Goal: Check status: Check status

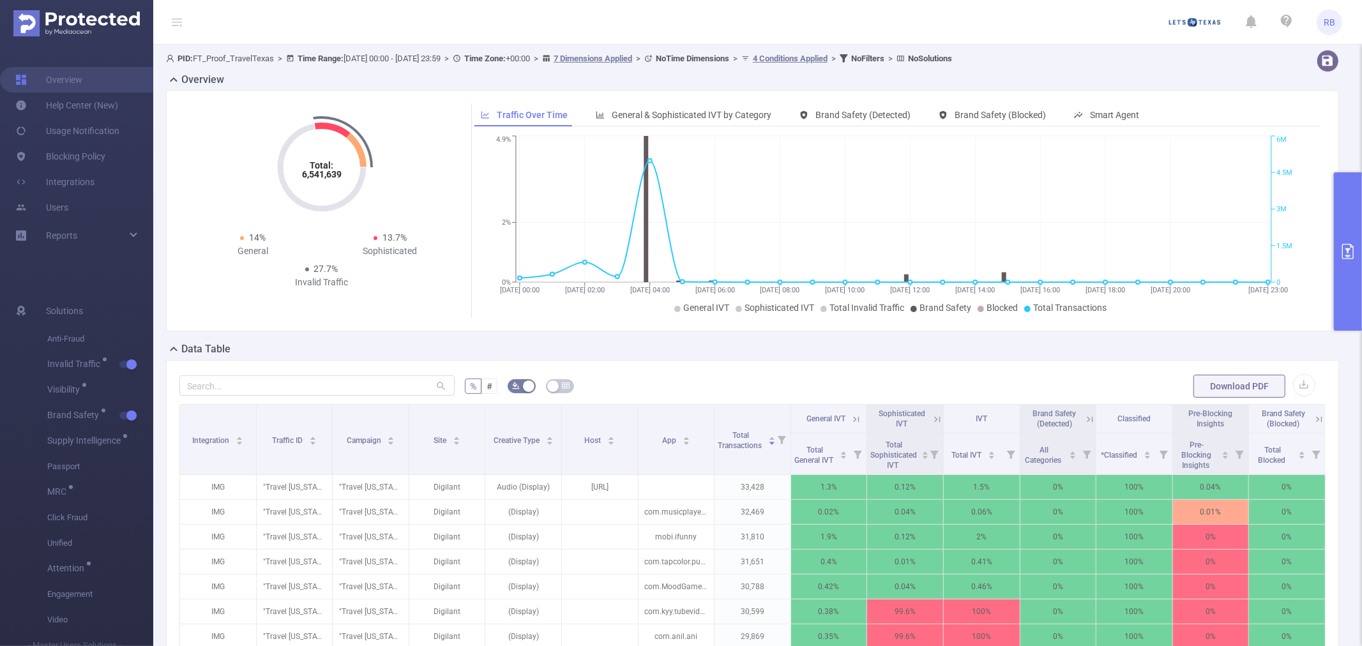
scroll to position [142, 0]
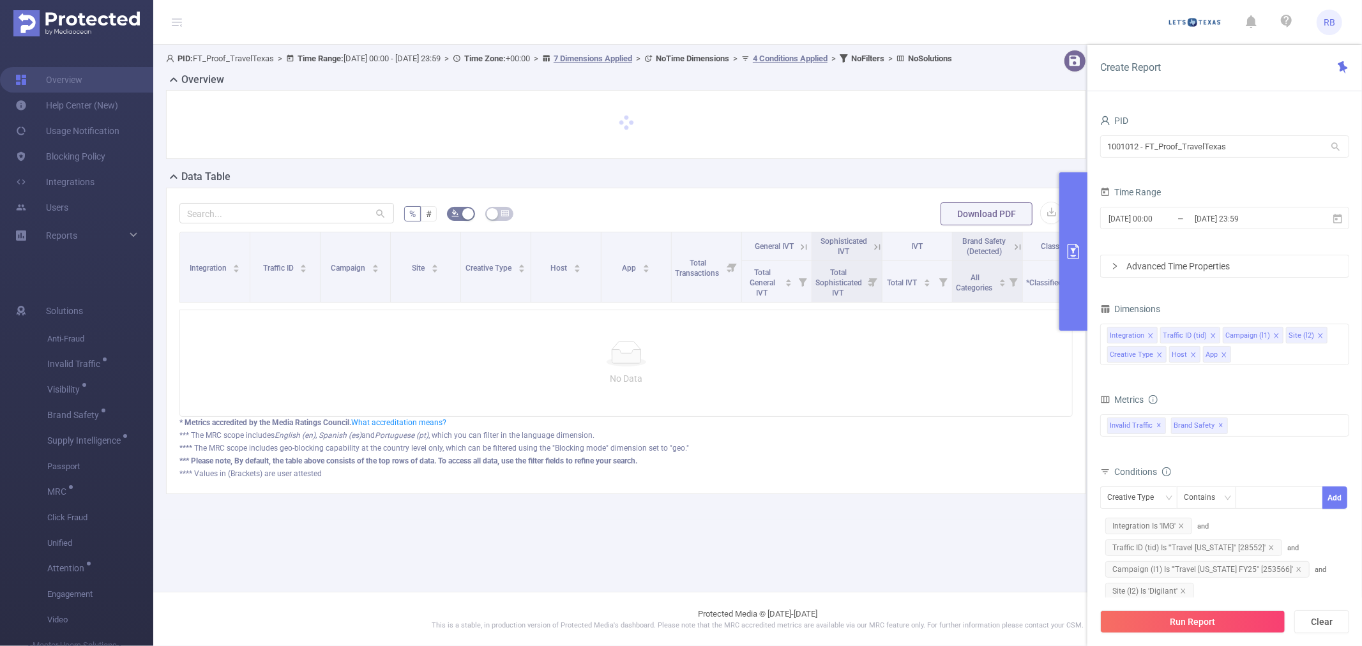
click at [967, 345] on div "No Data" at bounding box center [625, 363] width 893 height 107
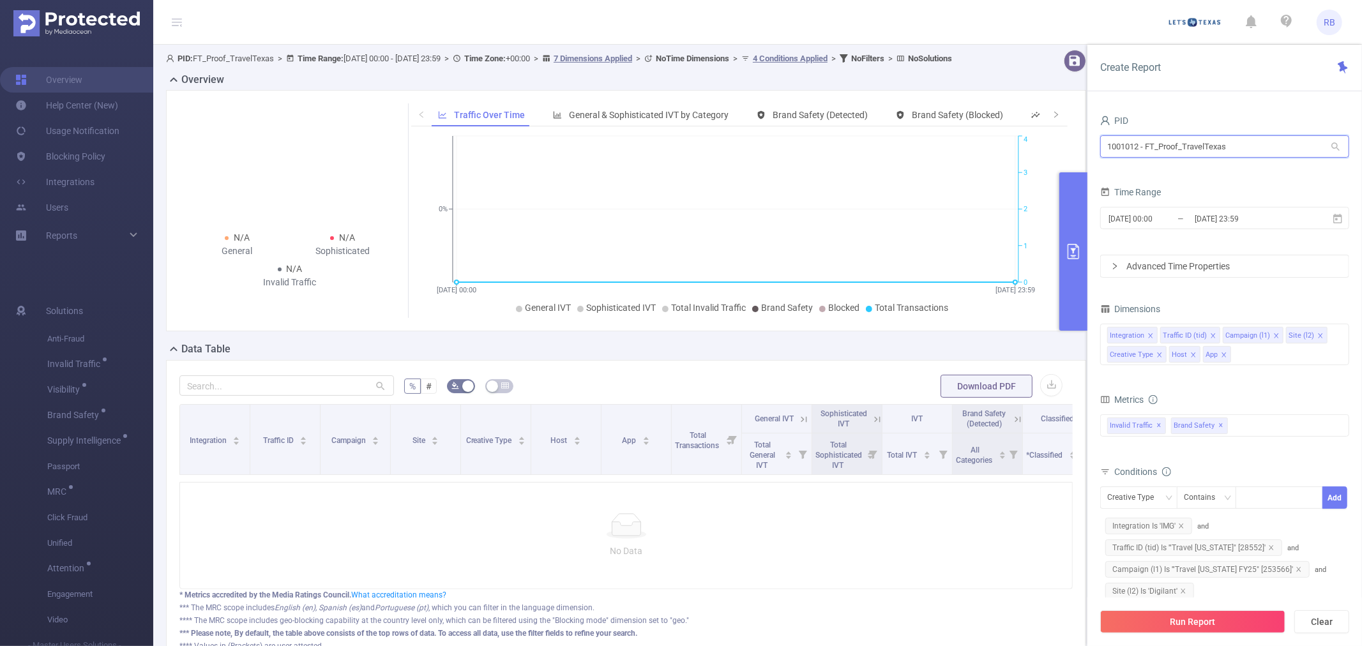
click at [1140, 156] on input "1001012 - FT_Proof_TravelTexas" at bounding box center [1224, 146] width 249 height 22
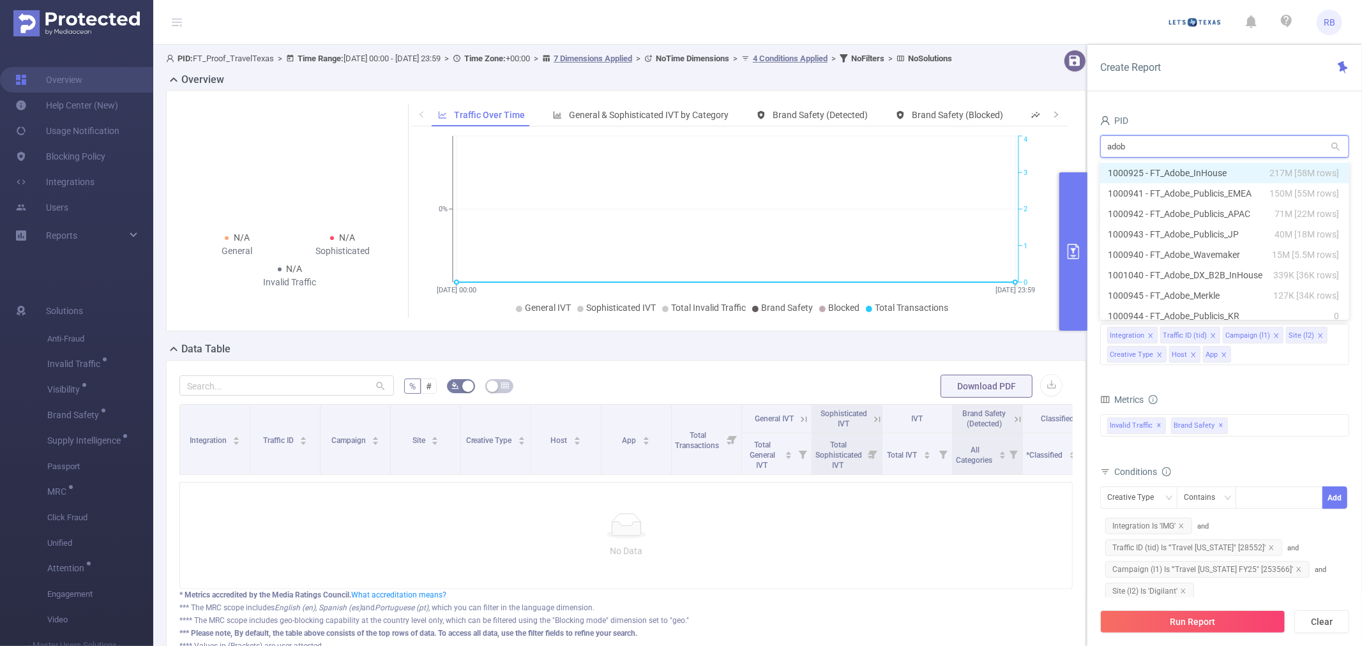
type input "adobe"
click at [1216, 174] on li "1000925 - FT_Adobe_InHouse 217M [58M rows]" at bounding box center [1224, 173] width 249 height 20
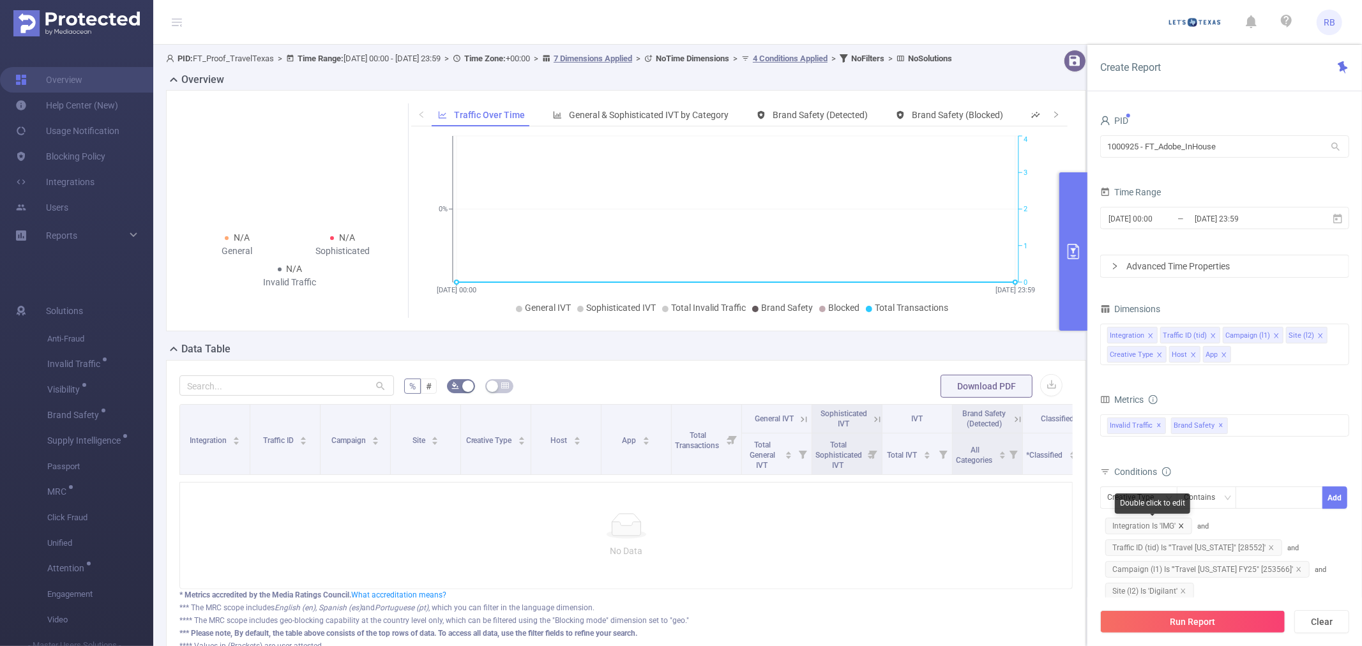
click at [1181, 524] on icon "icon: close" at bounding box center [1181, 526] width 6 height 6
click at [1268, 526] on icon "icon: close" at bounding box center [1271, 526] width 6 height 6
click at [1296, 526] on icon "icon: close" at bounding box center [1299, 526] width 6 height 6
click at [1180, 527] on icon "icon: close" at bounding box center [1183, 526] width 6 height 6
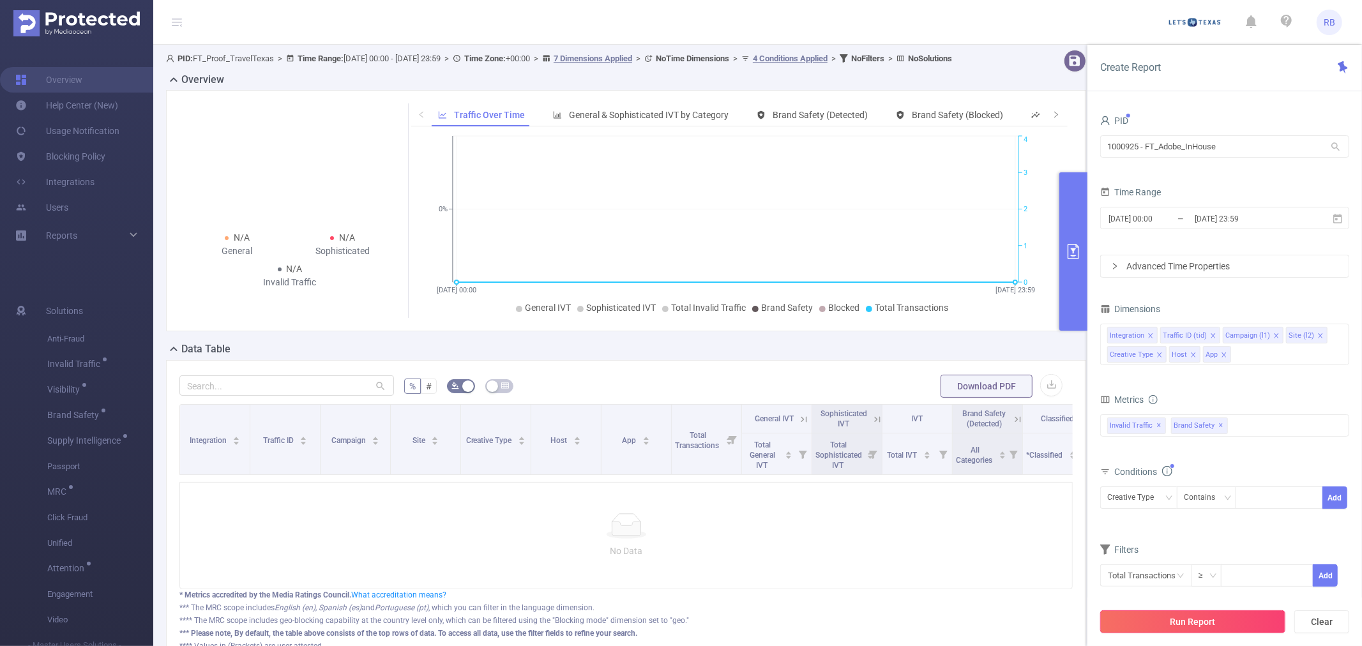
click at [1176, 618] on button "Run Report" at bounding box center [1192, 621] width 185 height 23
